Goal: Check status: Check status

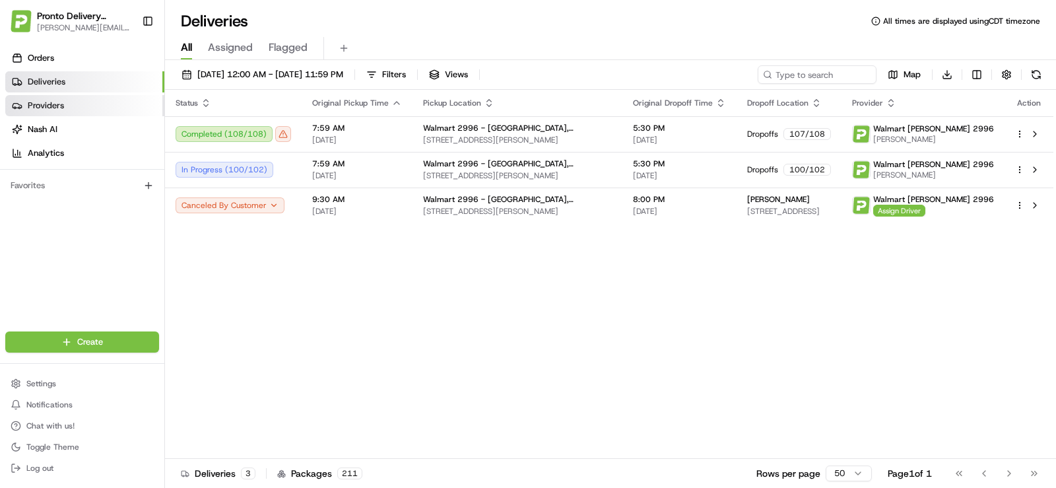
click at [66, 106] on link "Providers" at bounding box center [84, 105] width 159 height 21
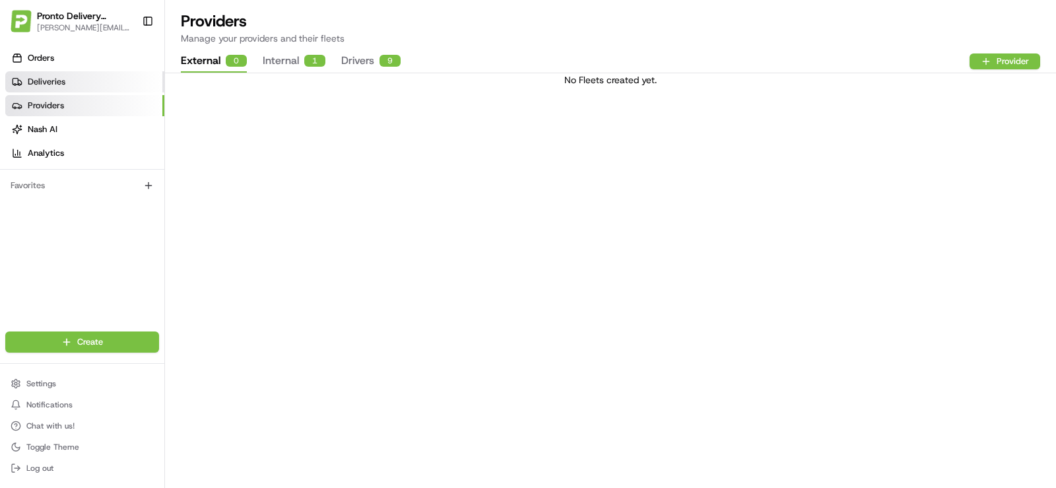
click at [69, 88] on link "Deliveries" at bounding box center [84, 81] width 159 height 21
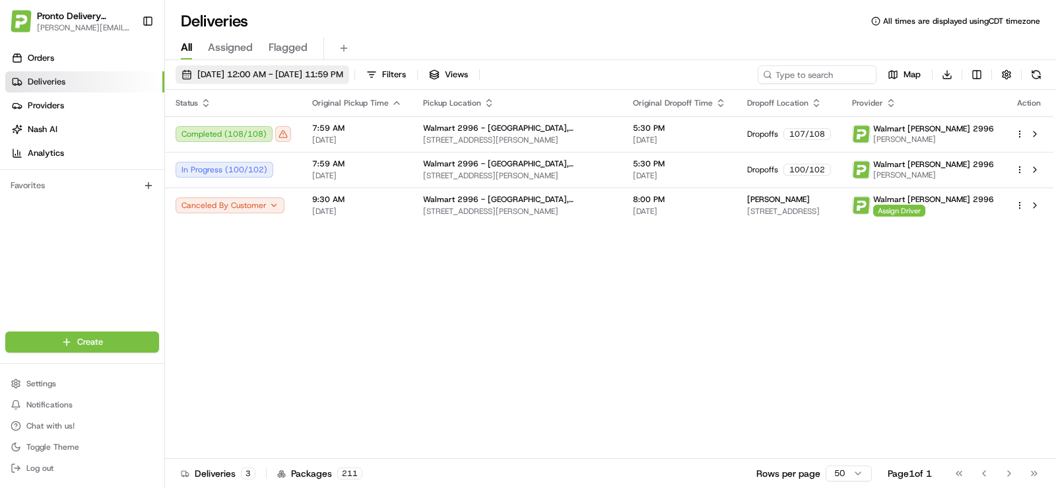
click at [285, 71] on span "[DATE] 12:00 AM - [DATE] 11:59 PM" at bounding box center [270, 75] width 146 height 12
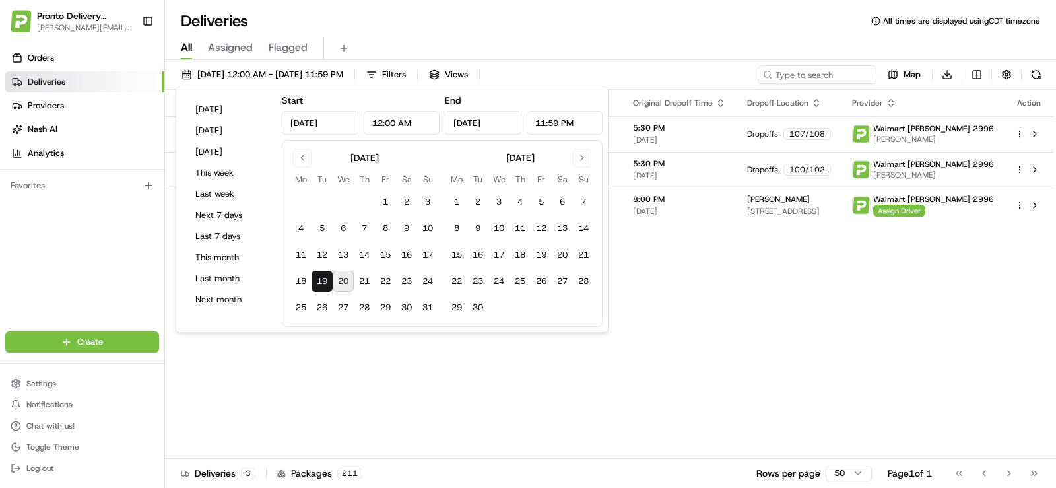
click at [345, 281] on button "20" at bounding box center [343, 281] width 21 height 21
type input "[DATE]"
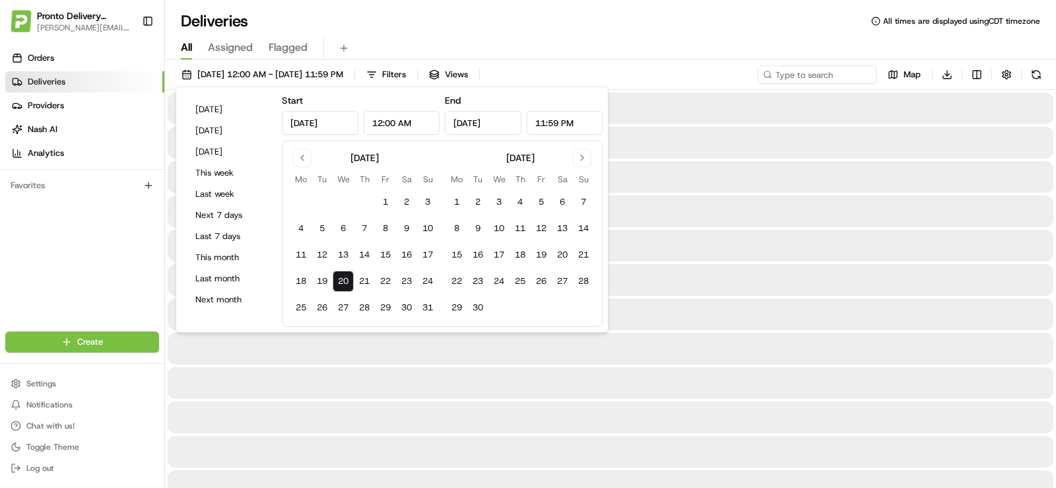
click at [342, 280] on button "20" at bounding box center [343, 281] width 21 height 21
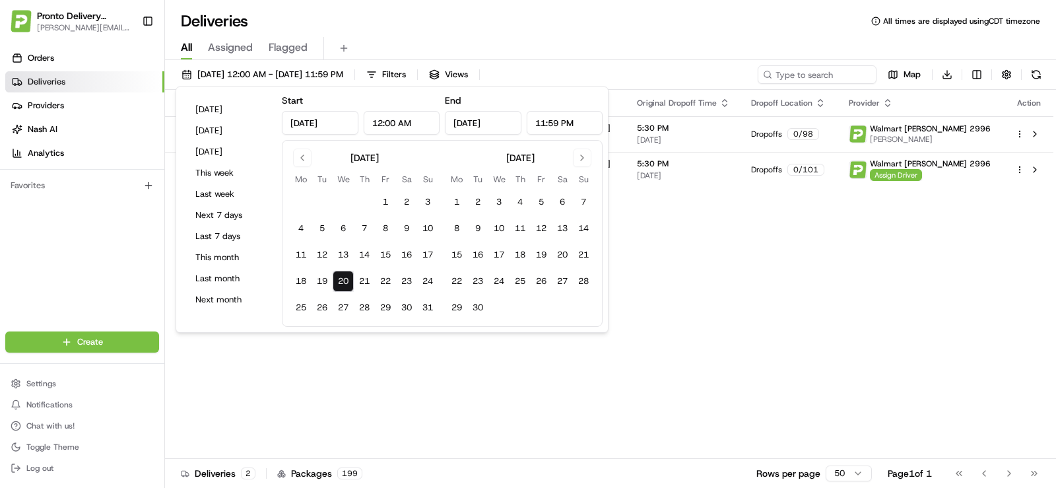
click at [102, 259] on div "Orders Deliveries Providers [PERSON_NAME] Analytics Favorites" at bounding box center [82, 190] width 164 height 297
